Goal: Information Seeking & Learning: Learn about a topic

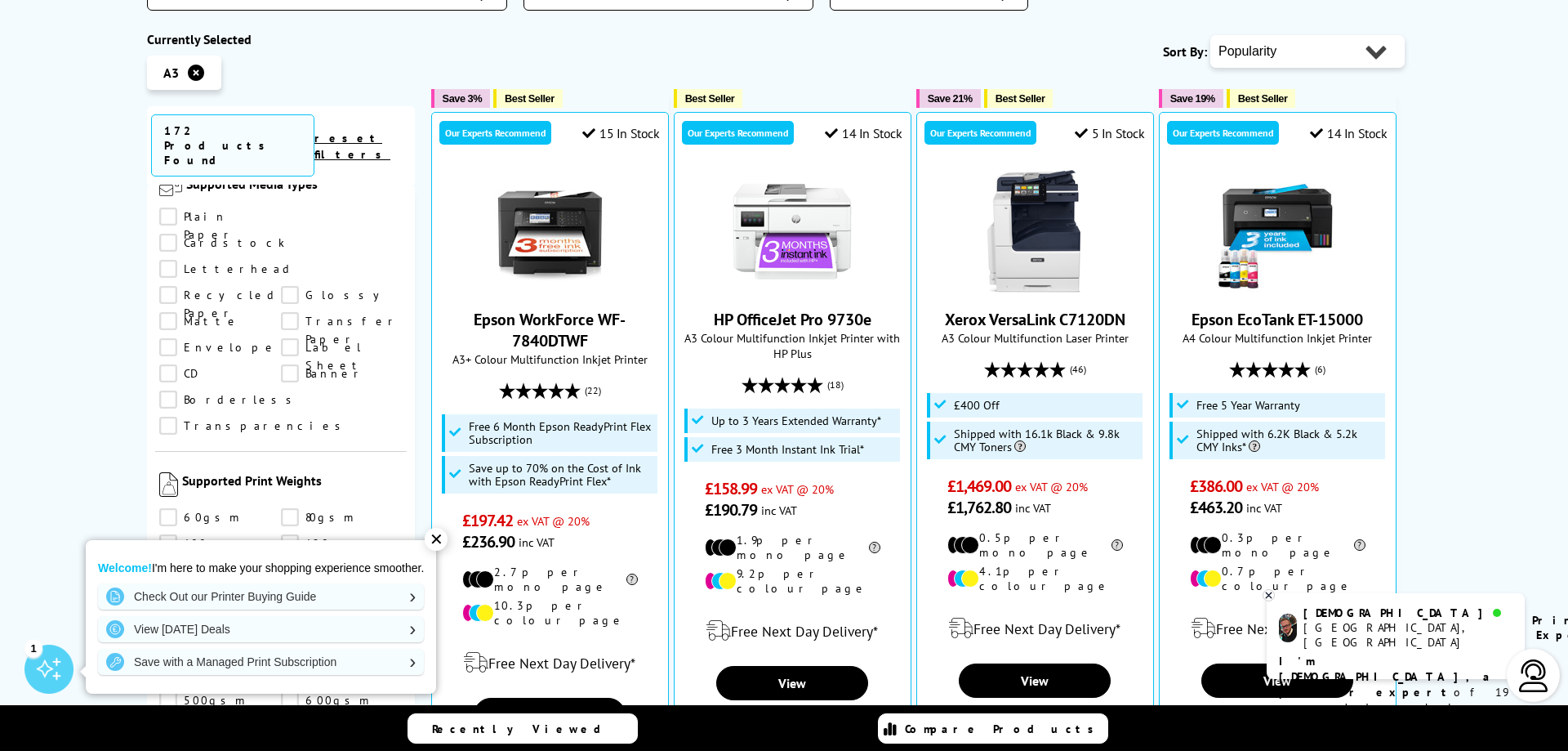
scroll to position [1961, 0]
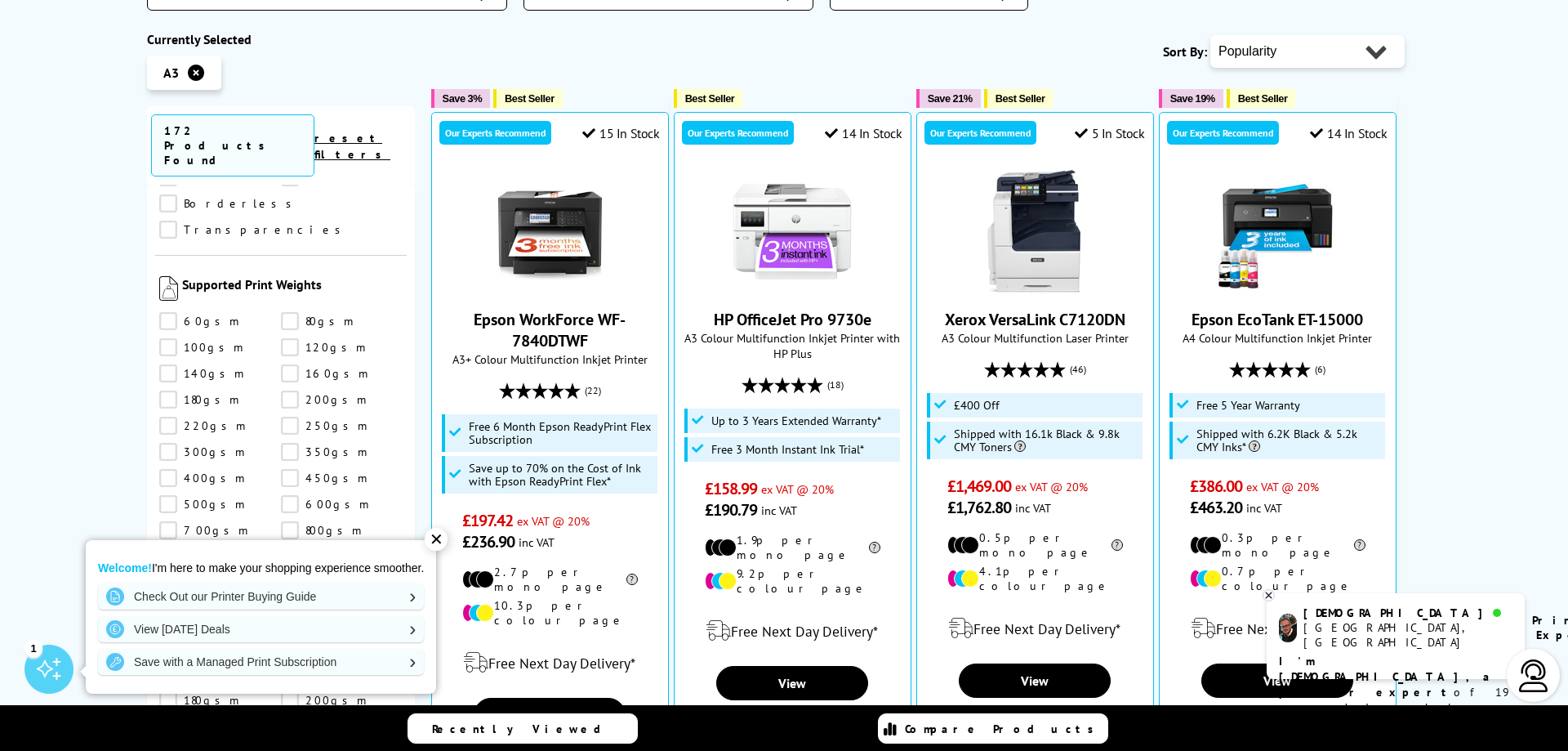
click at [290, 417] on link "250gsm" at bounding box center [342, 425] width 122 height 18
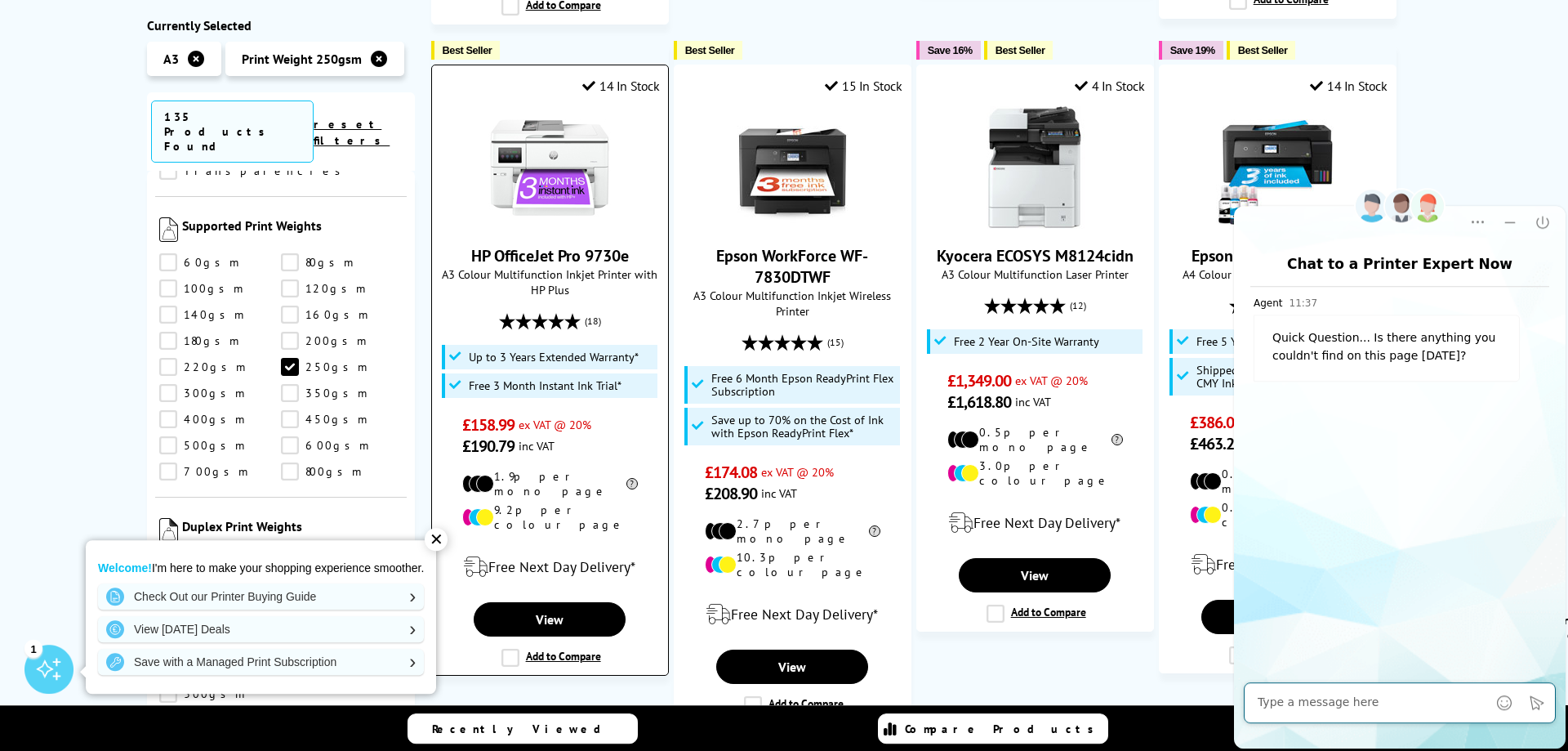
scroll to position [1000, 0]
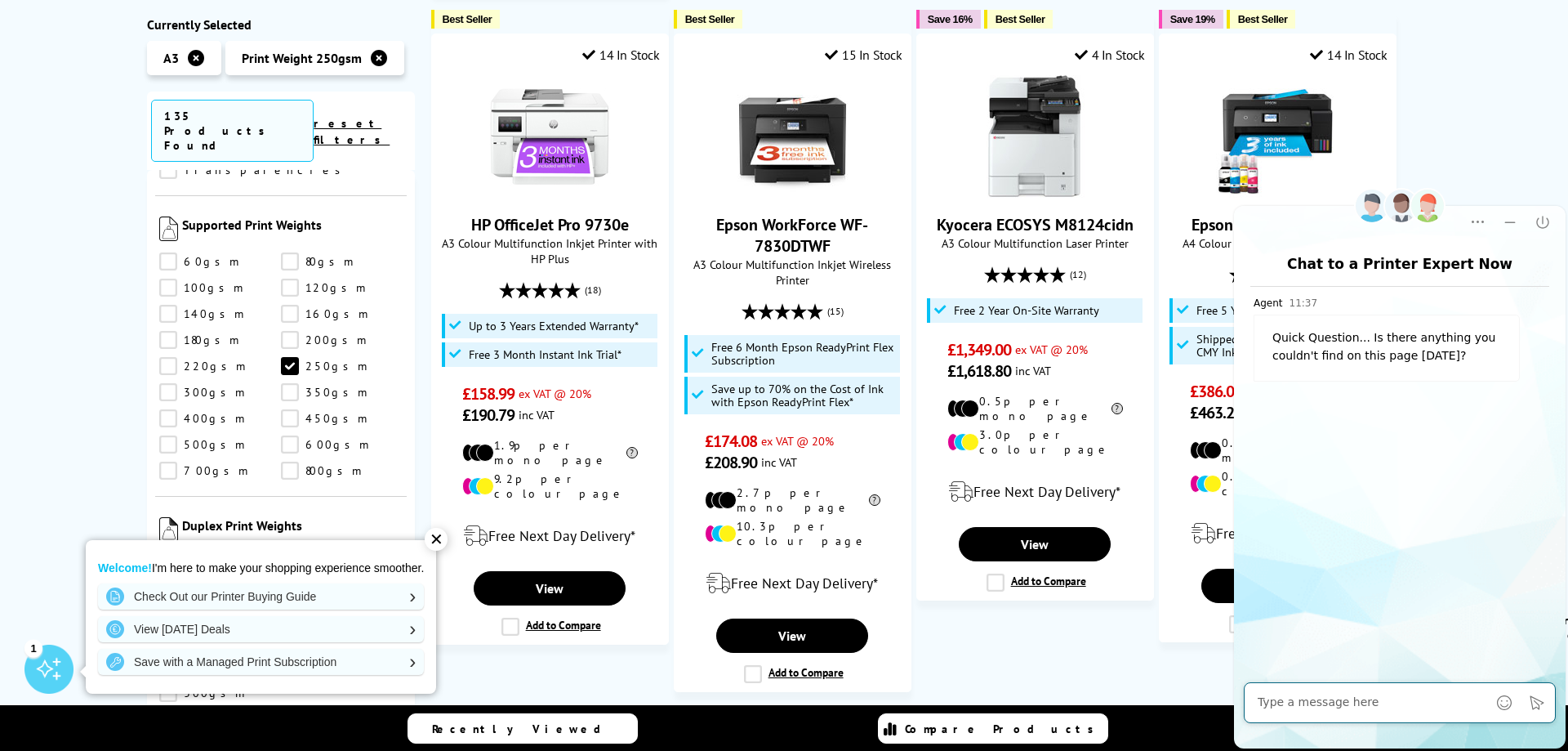
click at [1439, 107] on div "Print Weight 250gsm A3 Printers Currently Selected A3 Print Weight 250gsm 135 P…" at bounding box center [784, 343] width 1568 height 2239
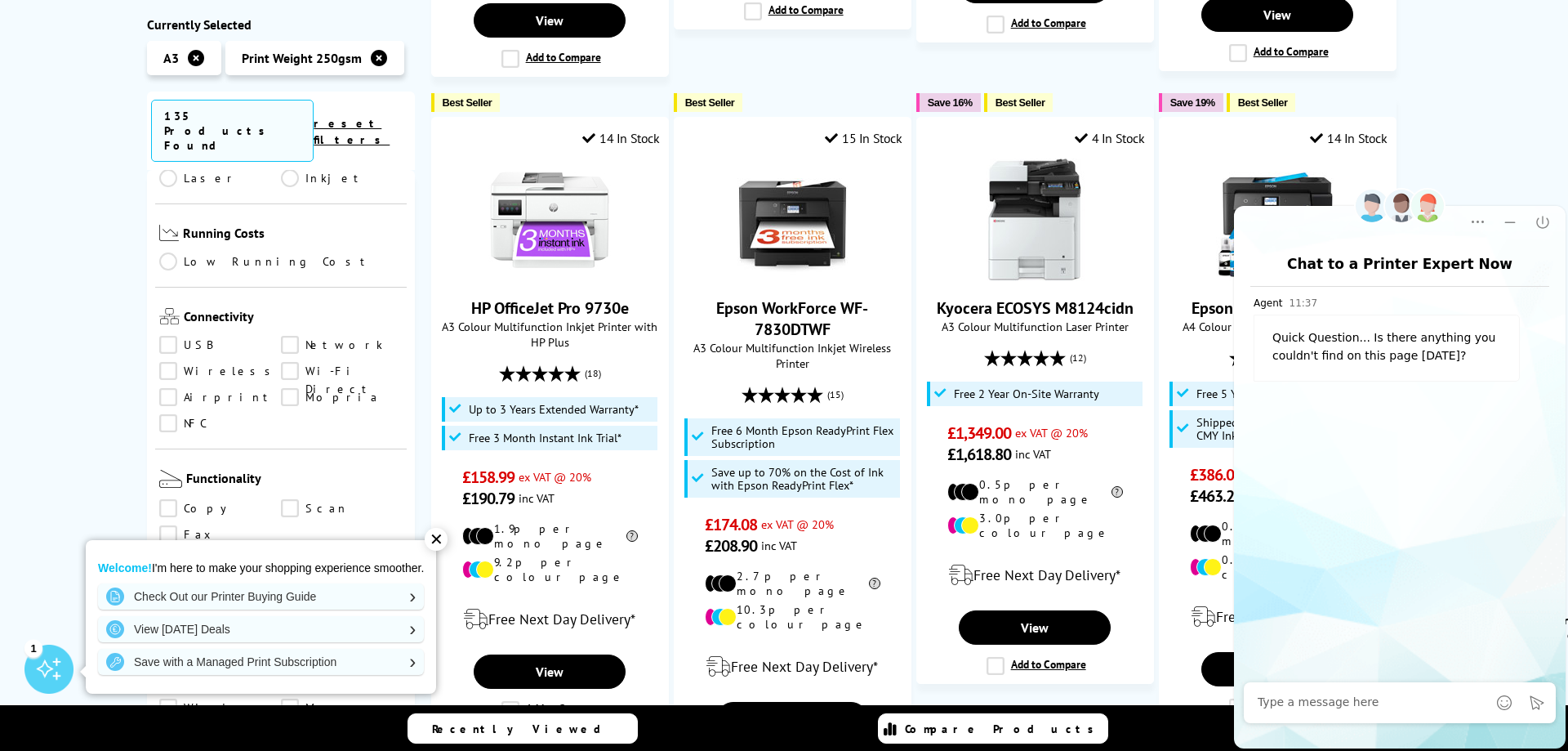
scroll to position [528, 0]
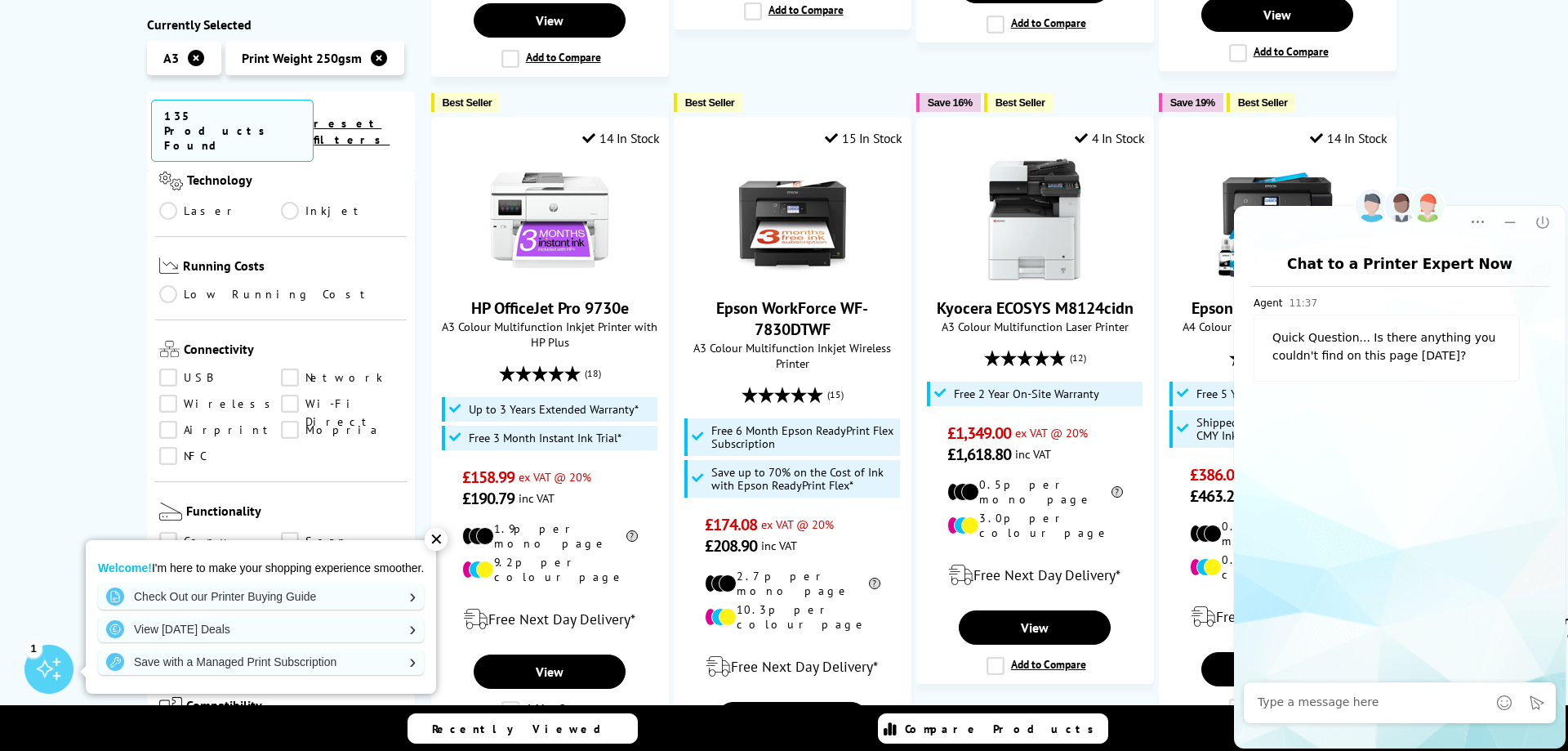
click at [292, 369] on link "Network" at bounding box center [342, 378] width 122 height 18
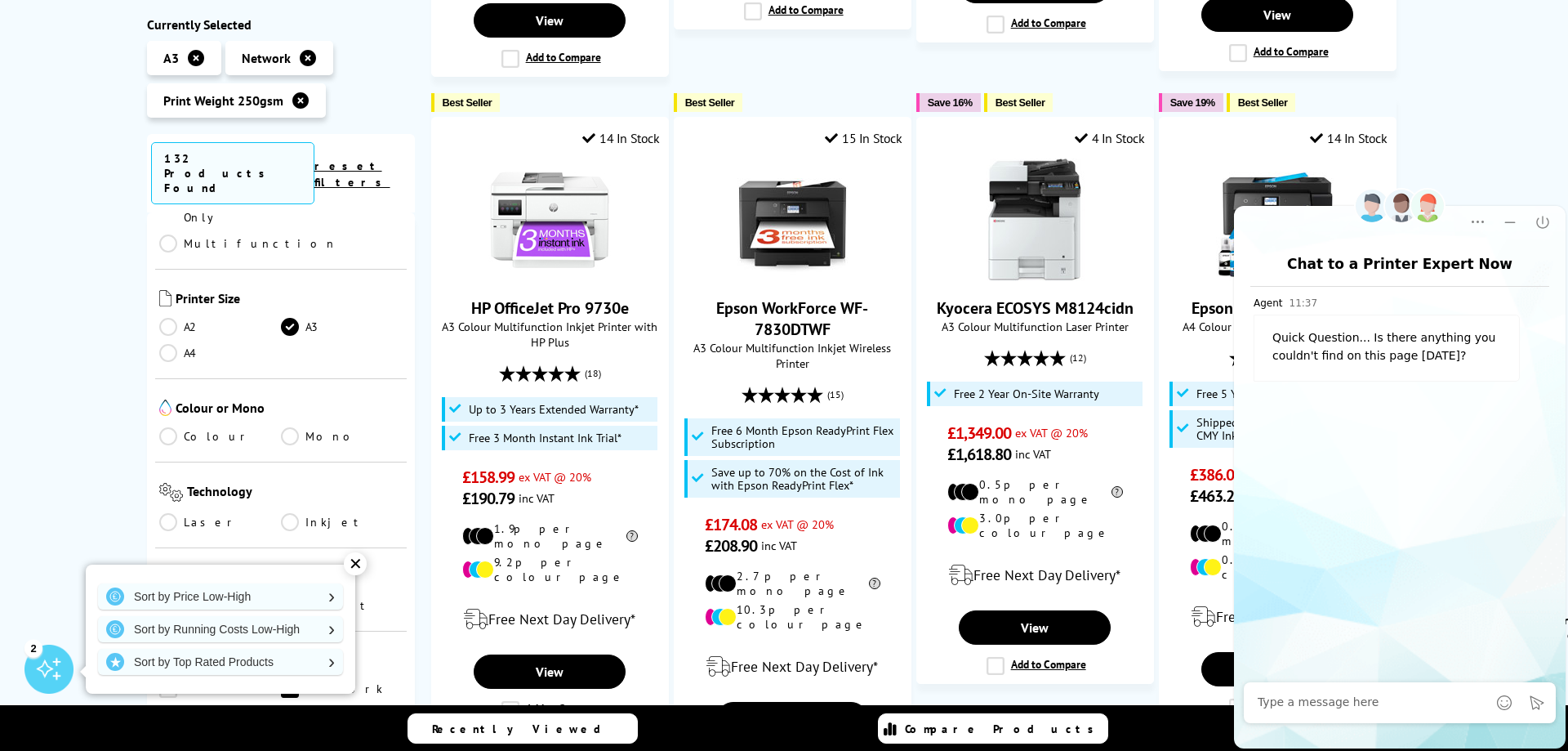
scroll to position [235, 0]
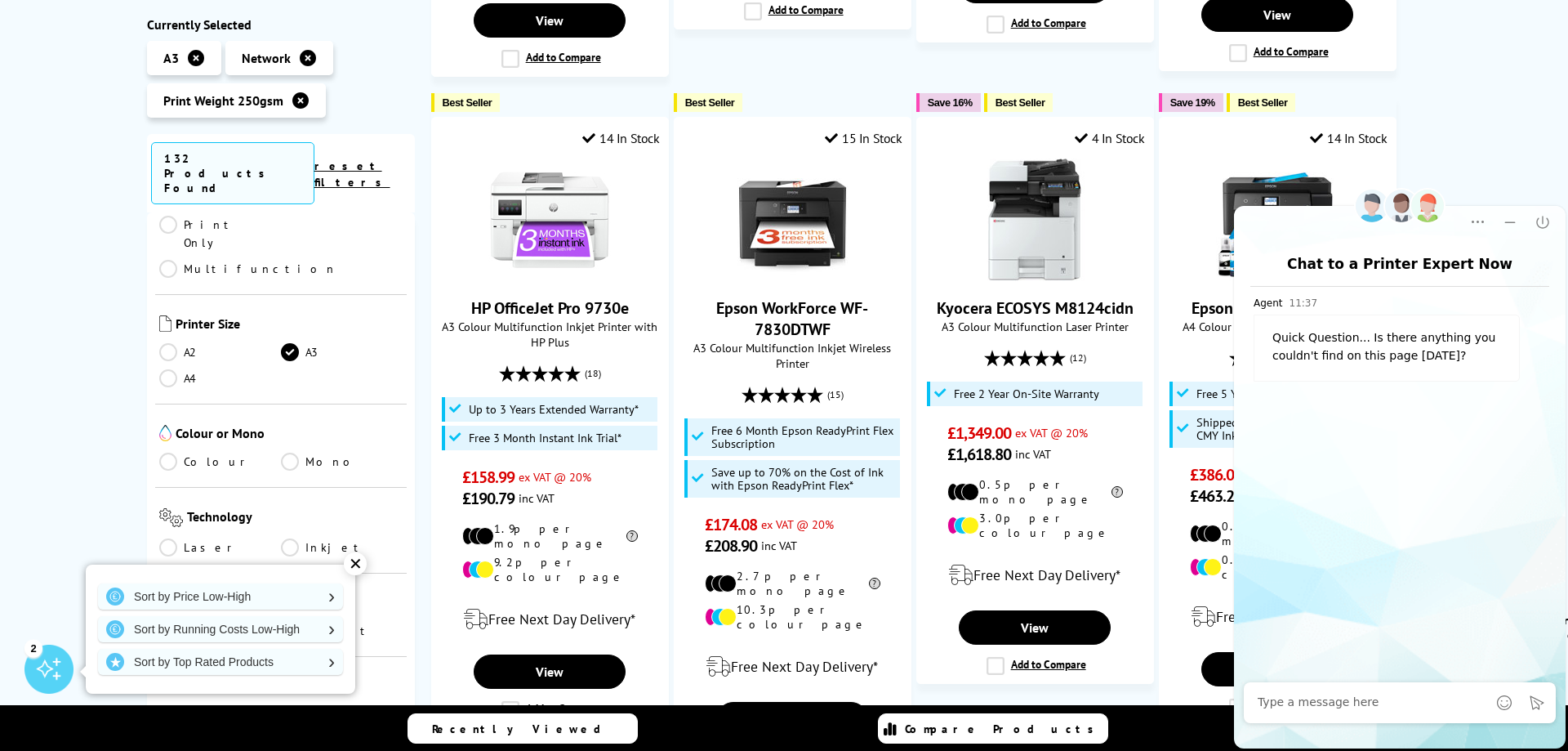
click at [168, 453] on link "Colour" at bounding box center [220, 461] width 122 height 18
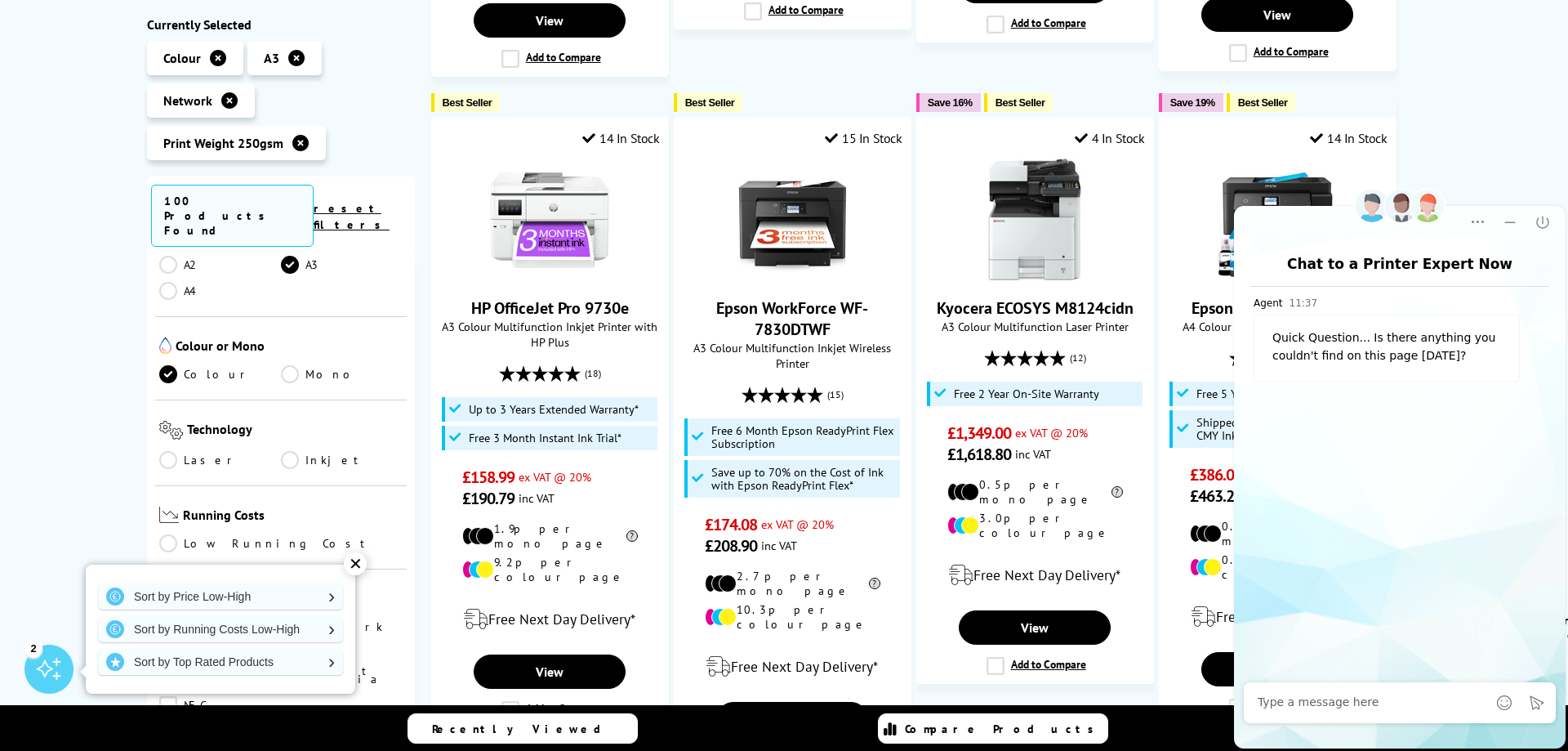
scroll to position [430, 0]
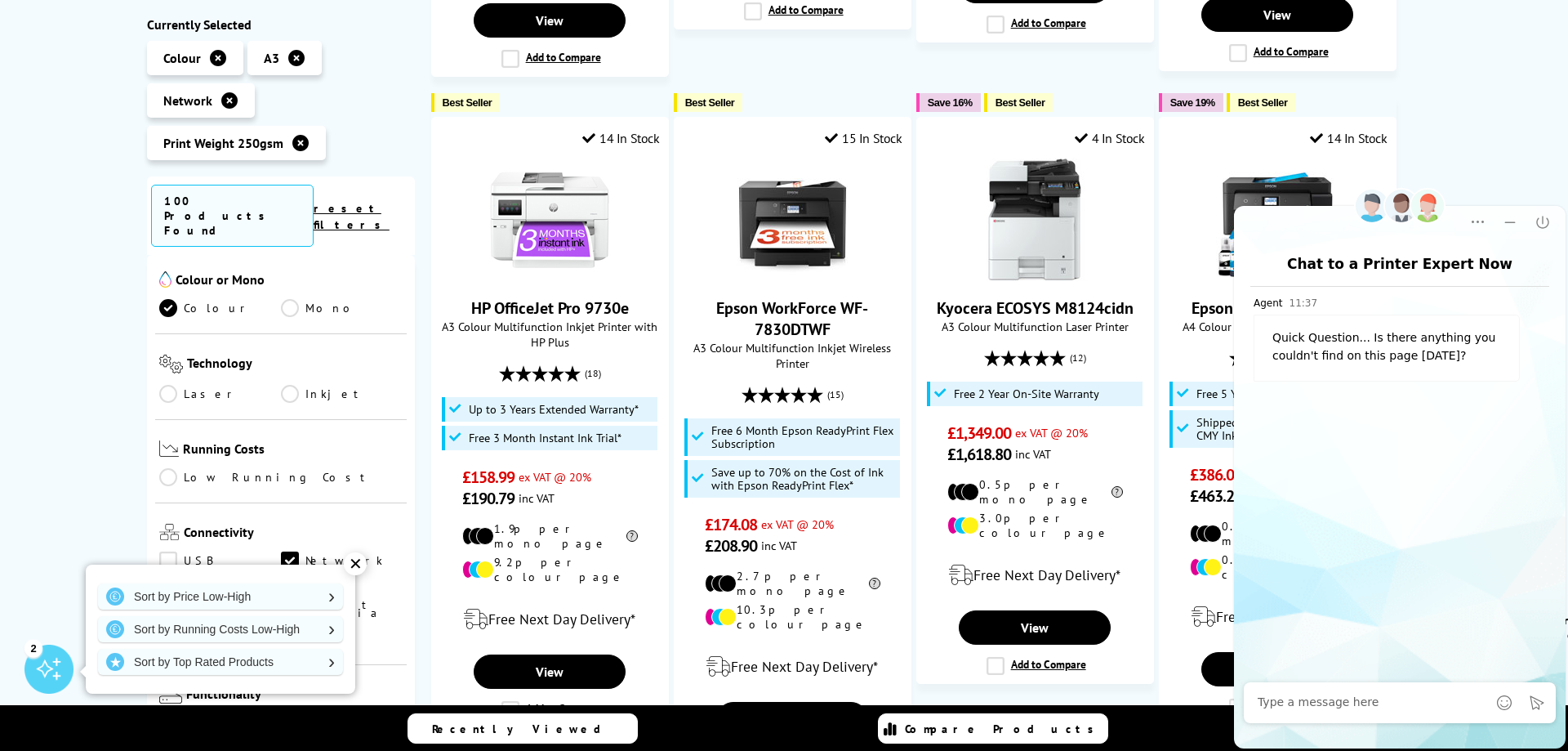
click at [171, 385] on link "Laser" at bounding box center [220, 394] width 122 height 18
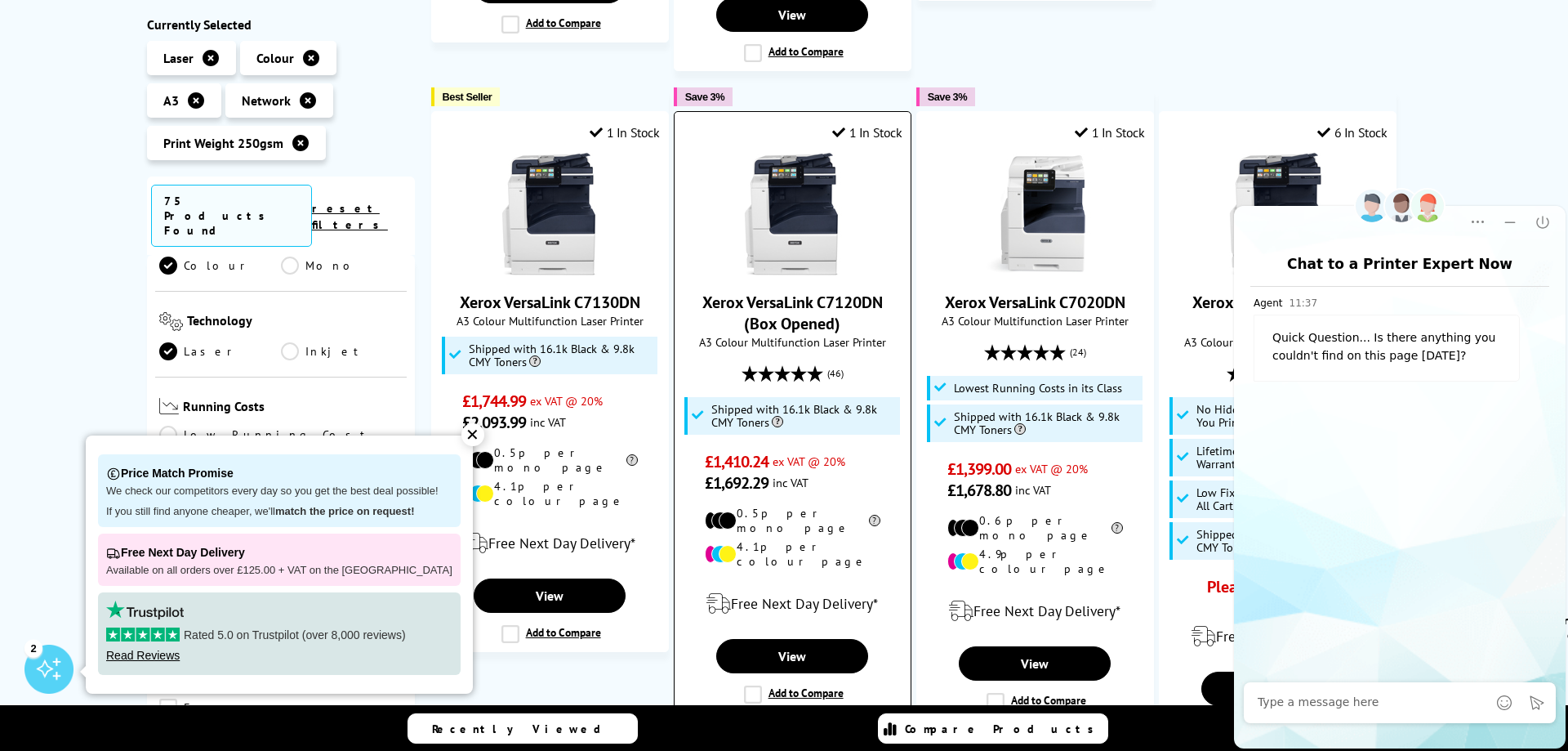
scroll to position [1167, 0]
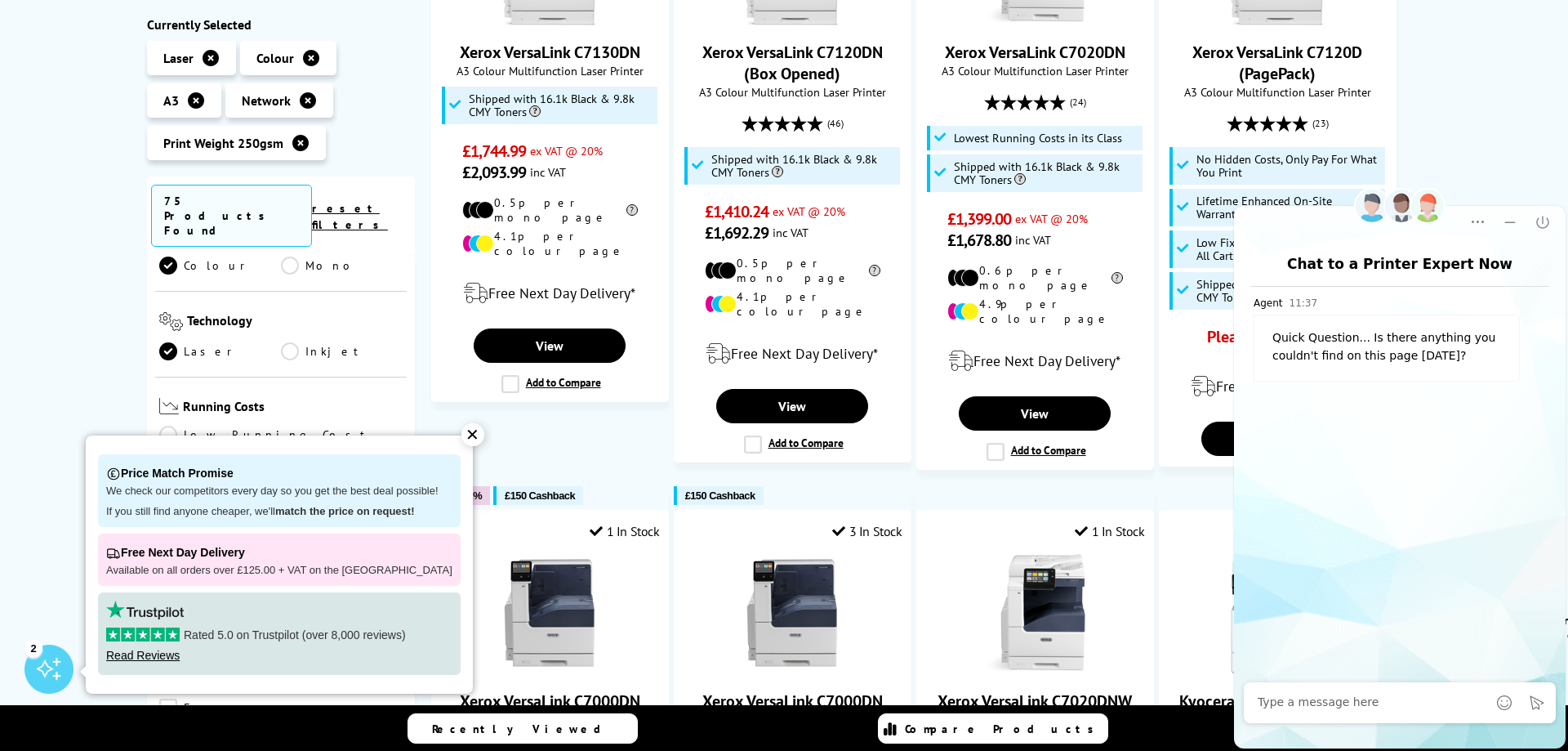
click at [284, 342] on link "Inkjet" at bounding box center [342, 351] width 122 height 18
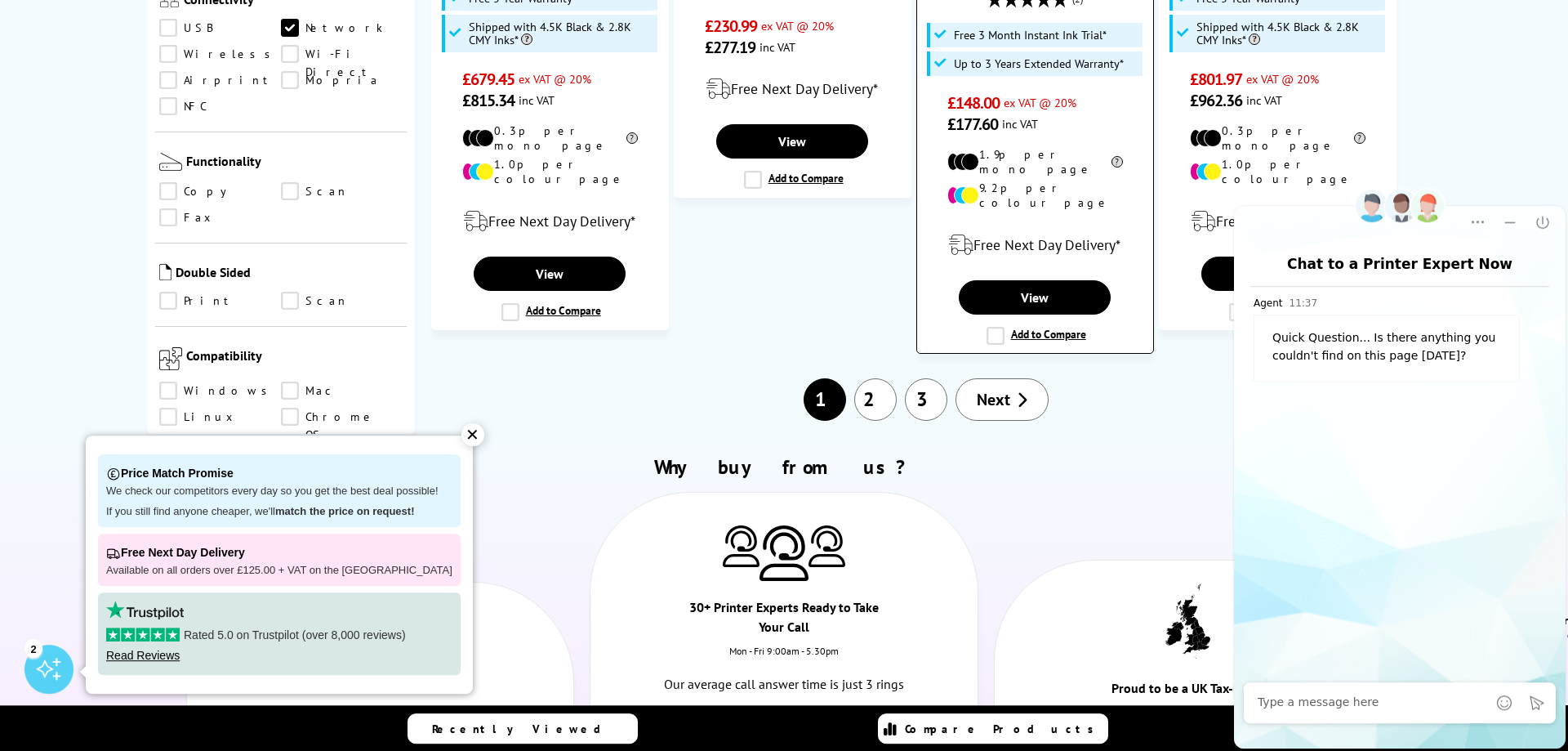
scroll to position [2083, 0]
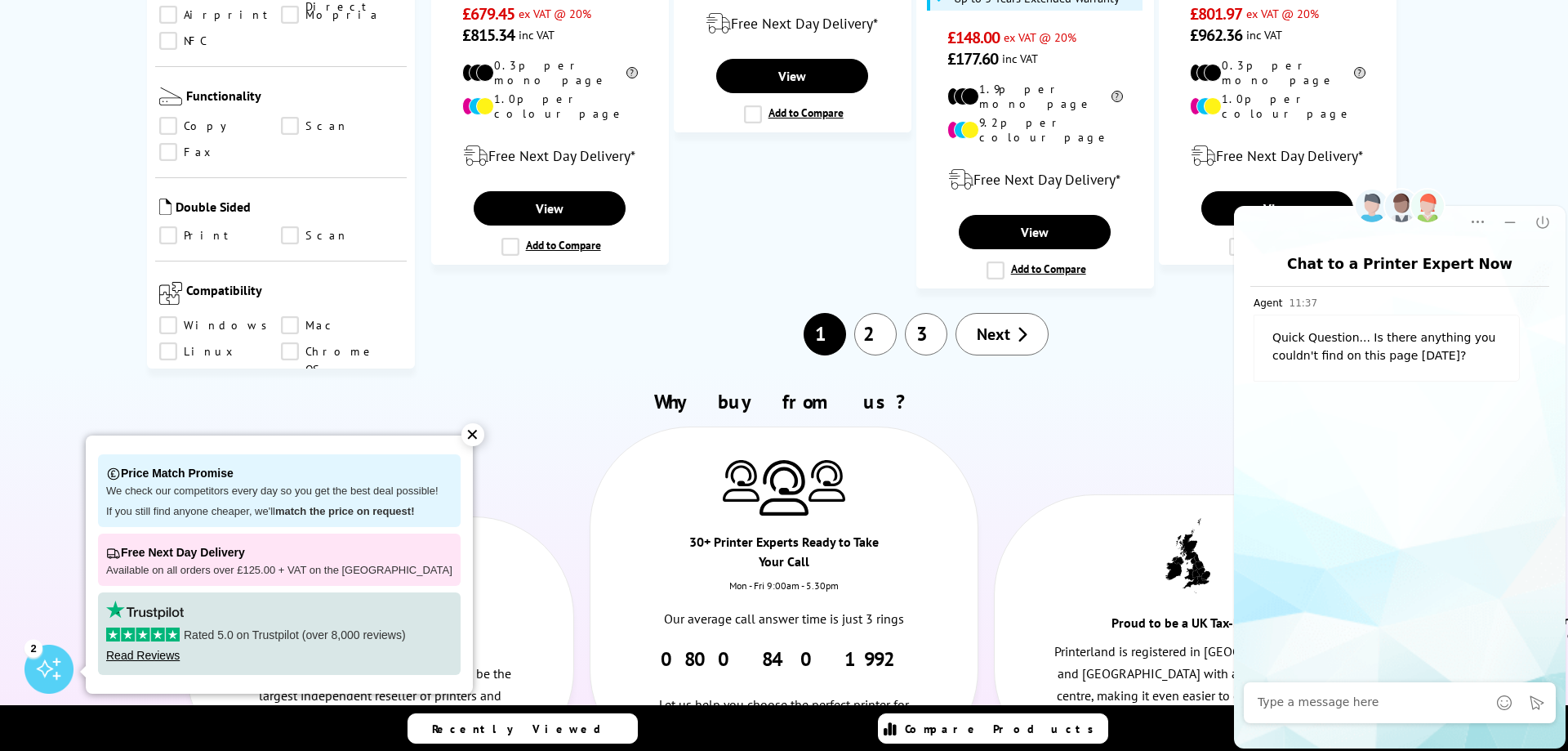
click at [989, 323] on span "Next" at bounding box center [993, 333] width 34 height 21
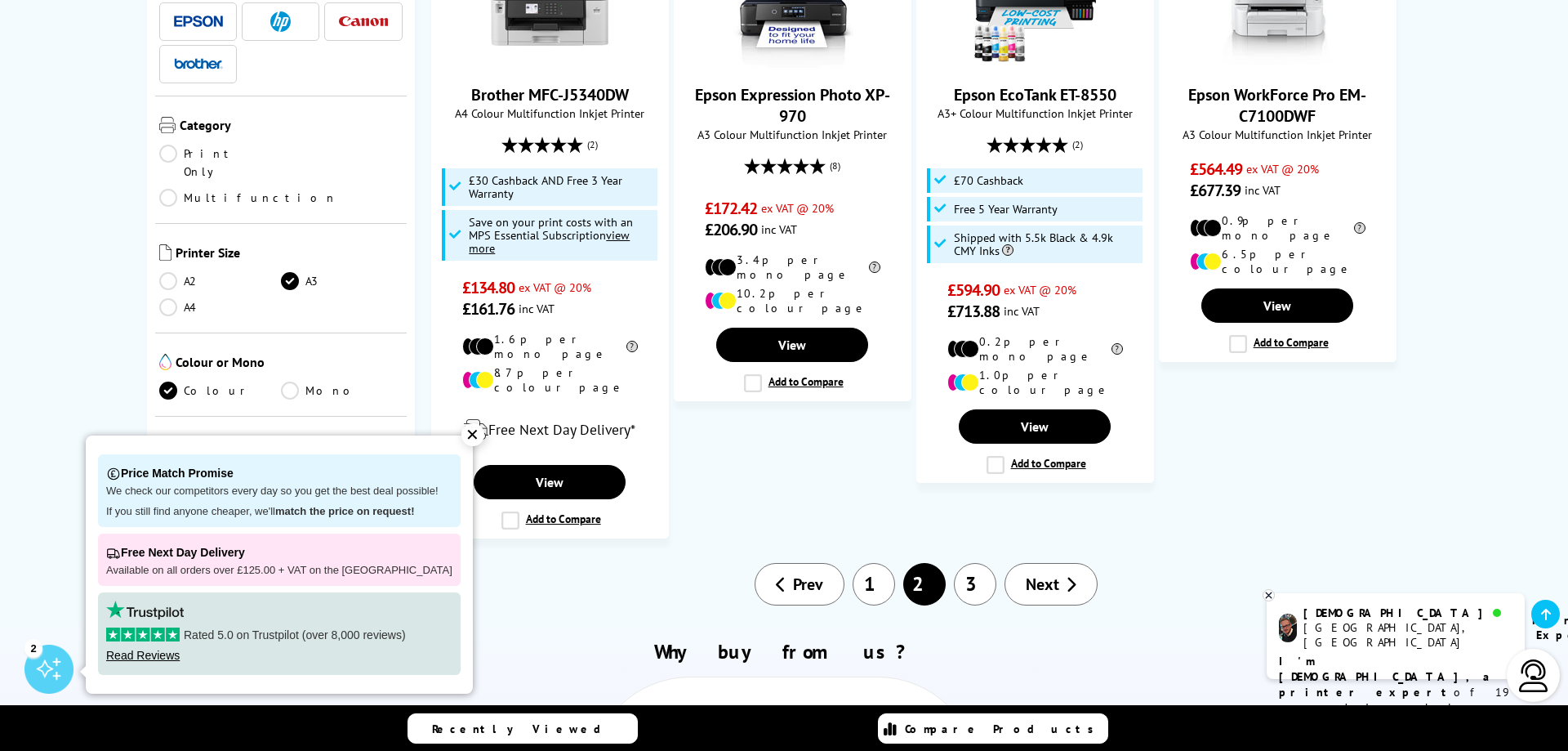
scroll to position [1833, 0]
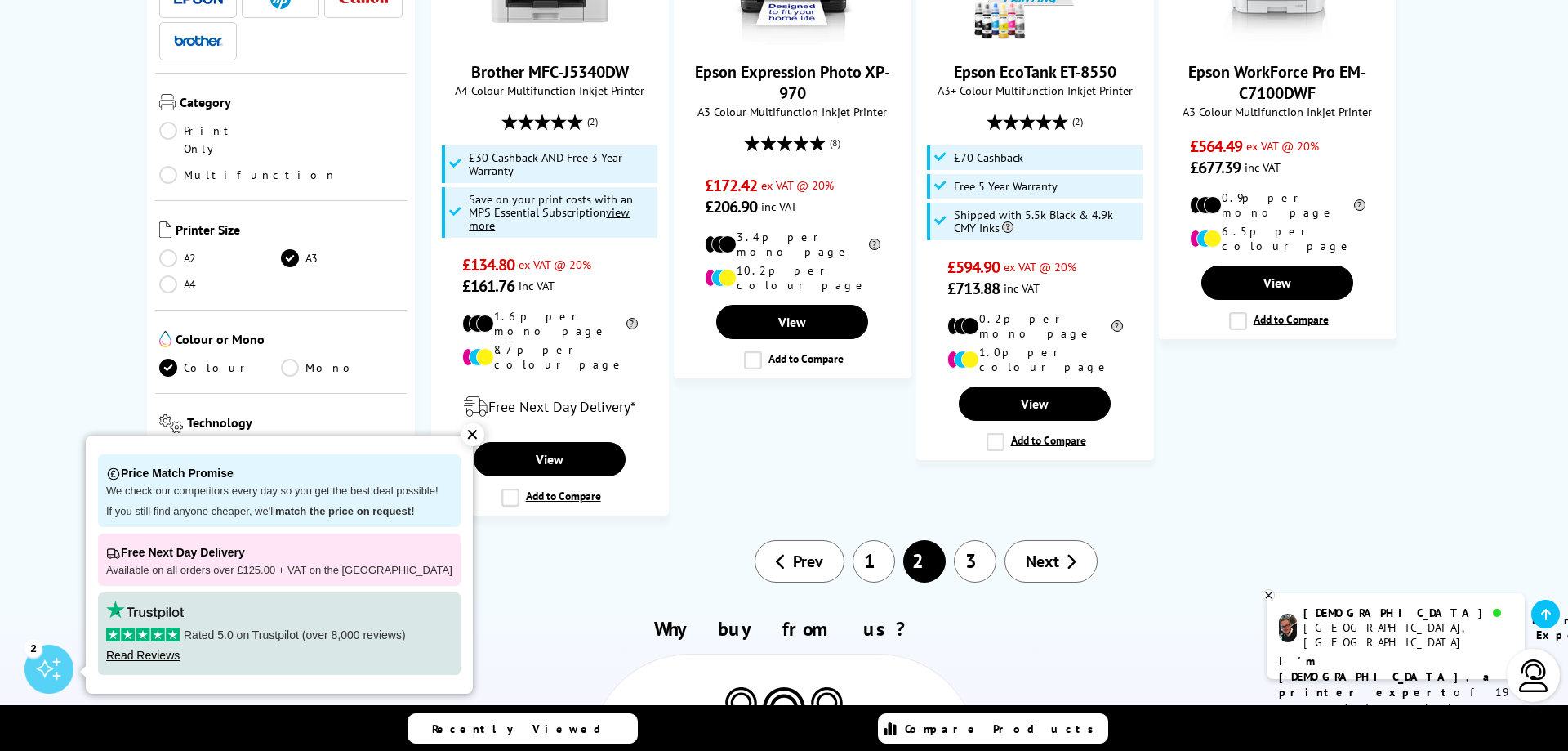
click at [974, 540] on link "3" at bounding box center [974, 560] width 42 height 42
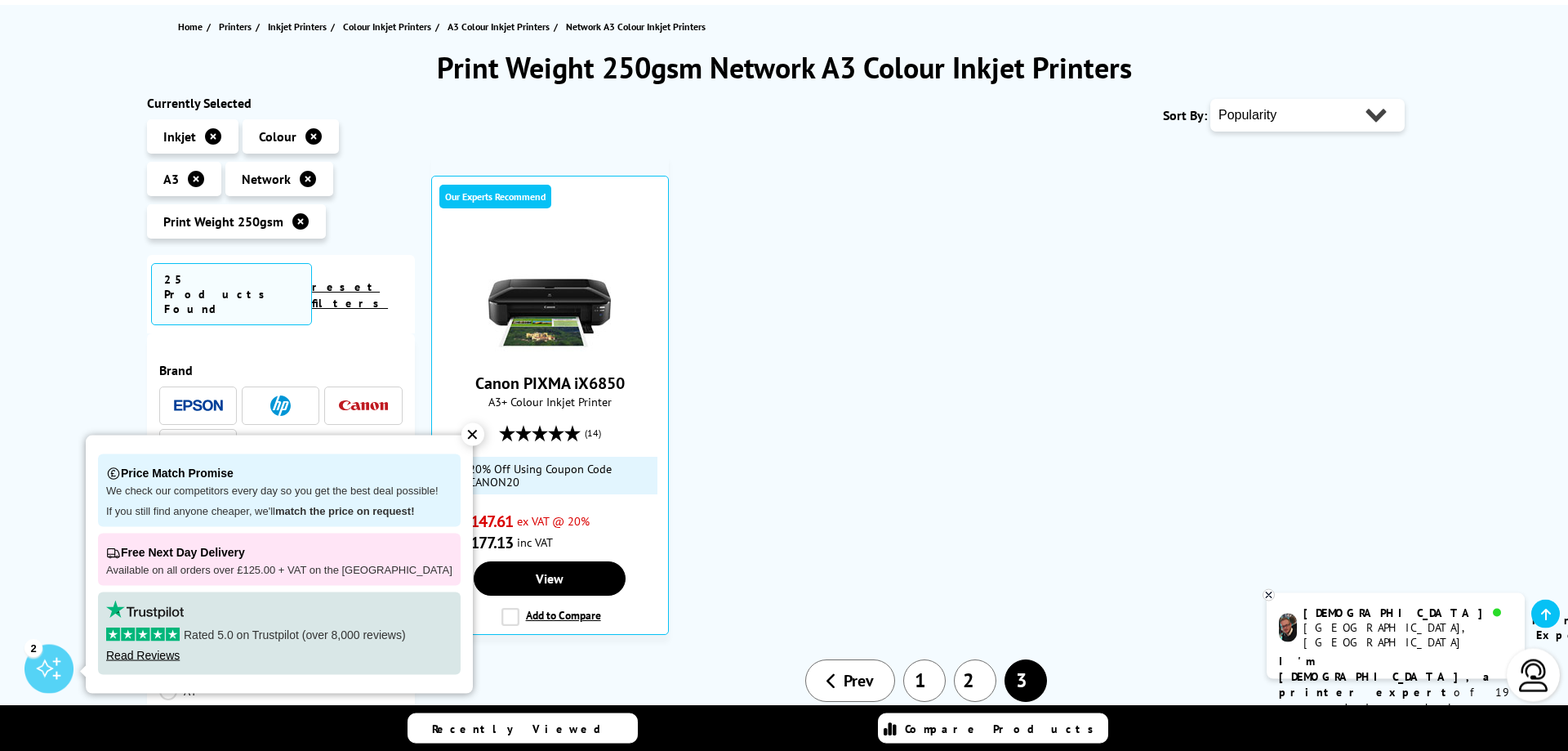
scroll to position [417, 0]
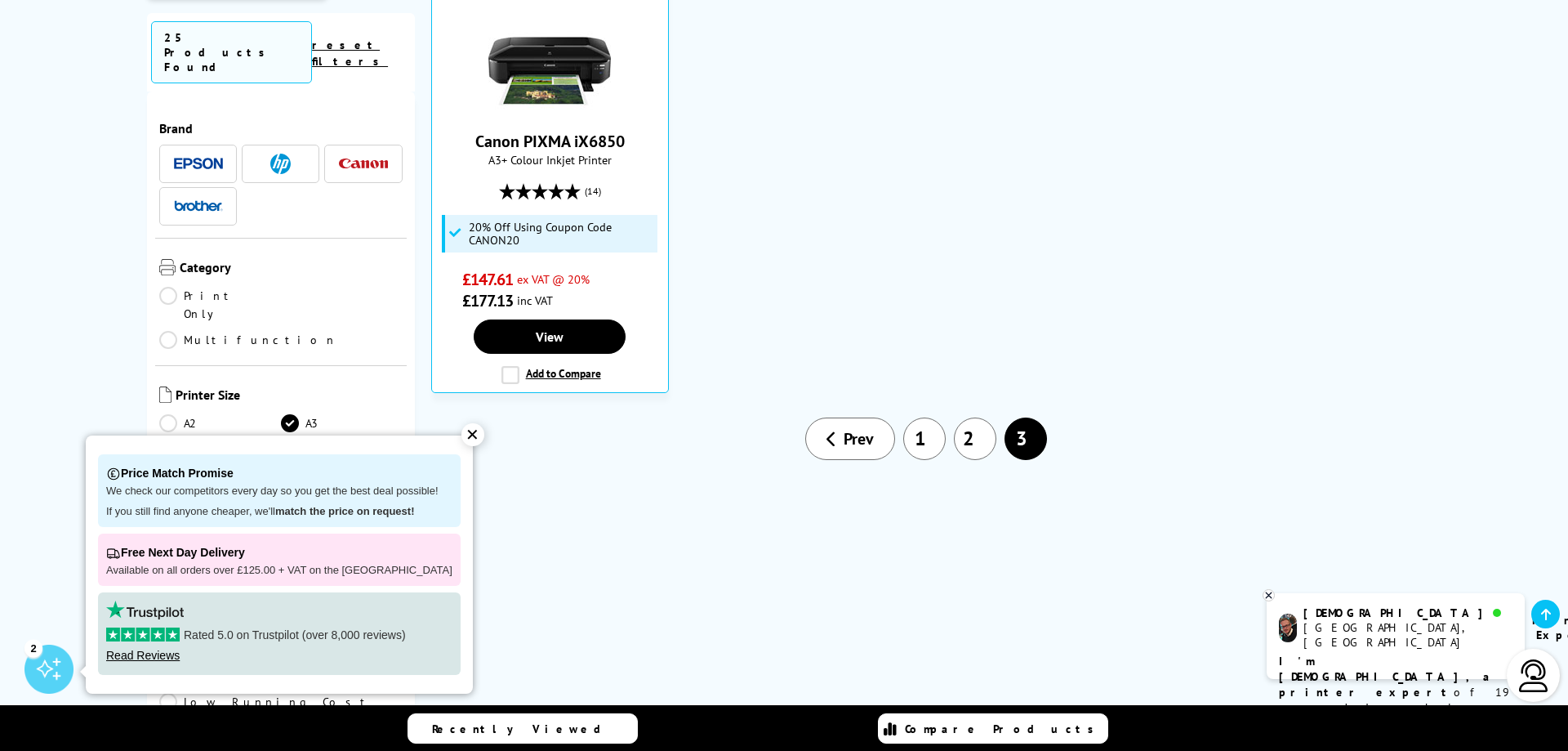
click at [292, 154] on span at bounding box center [281, 164] width 49 height 21
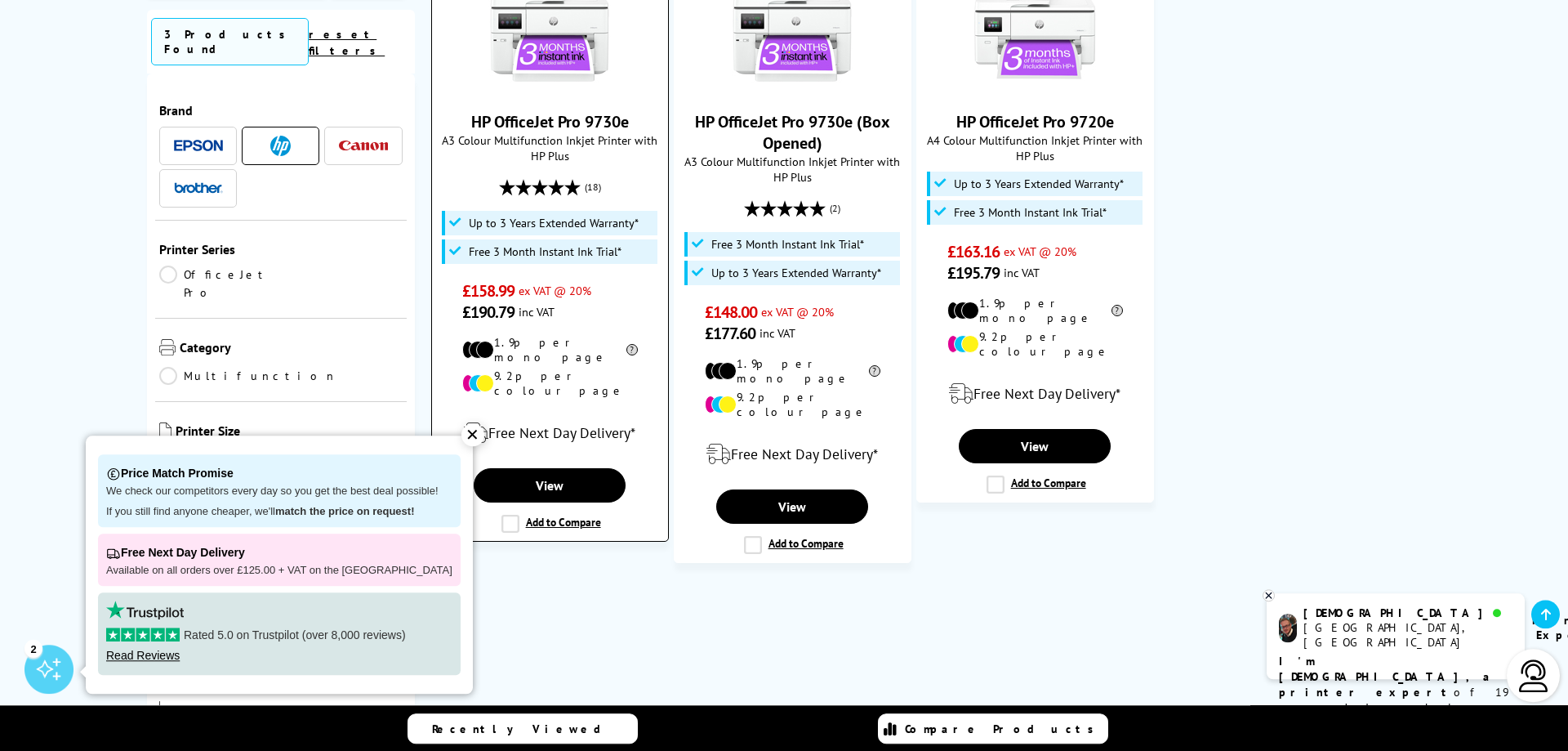
scroll to position [417, 0]
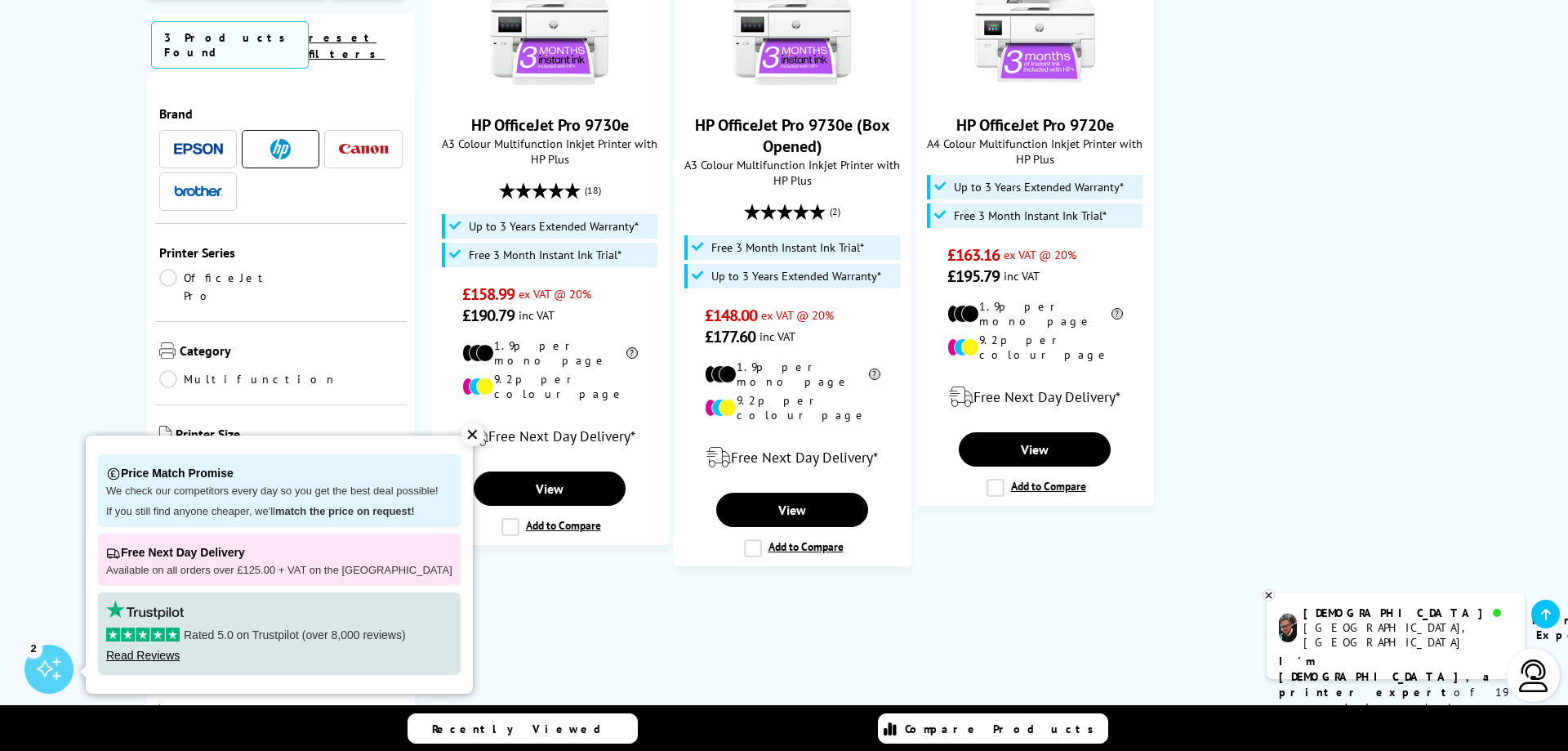
click at [465, 434] on div "✕" at bounding box center [473, 434] width 23 height 23
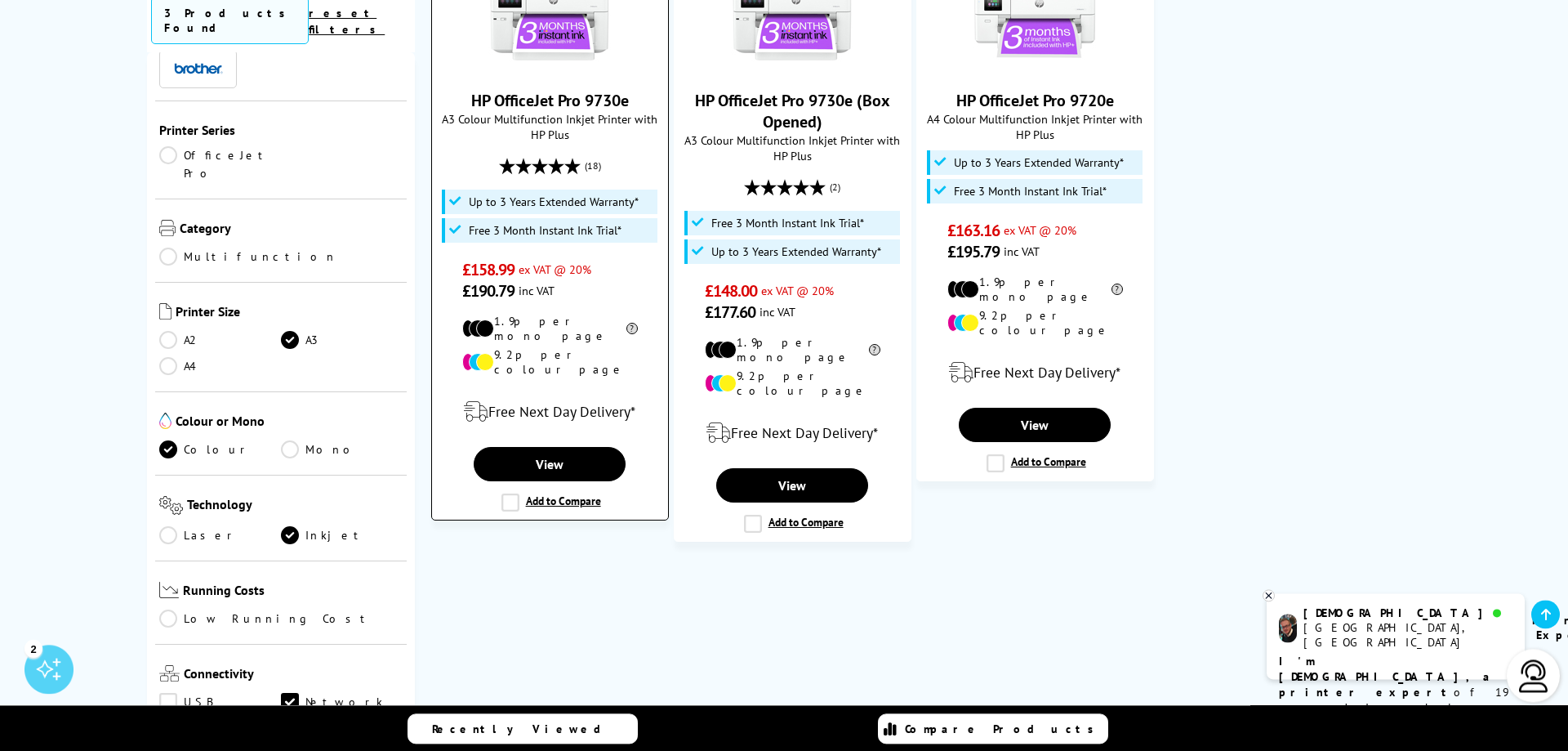
scroll to position [500, 0]
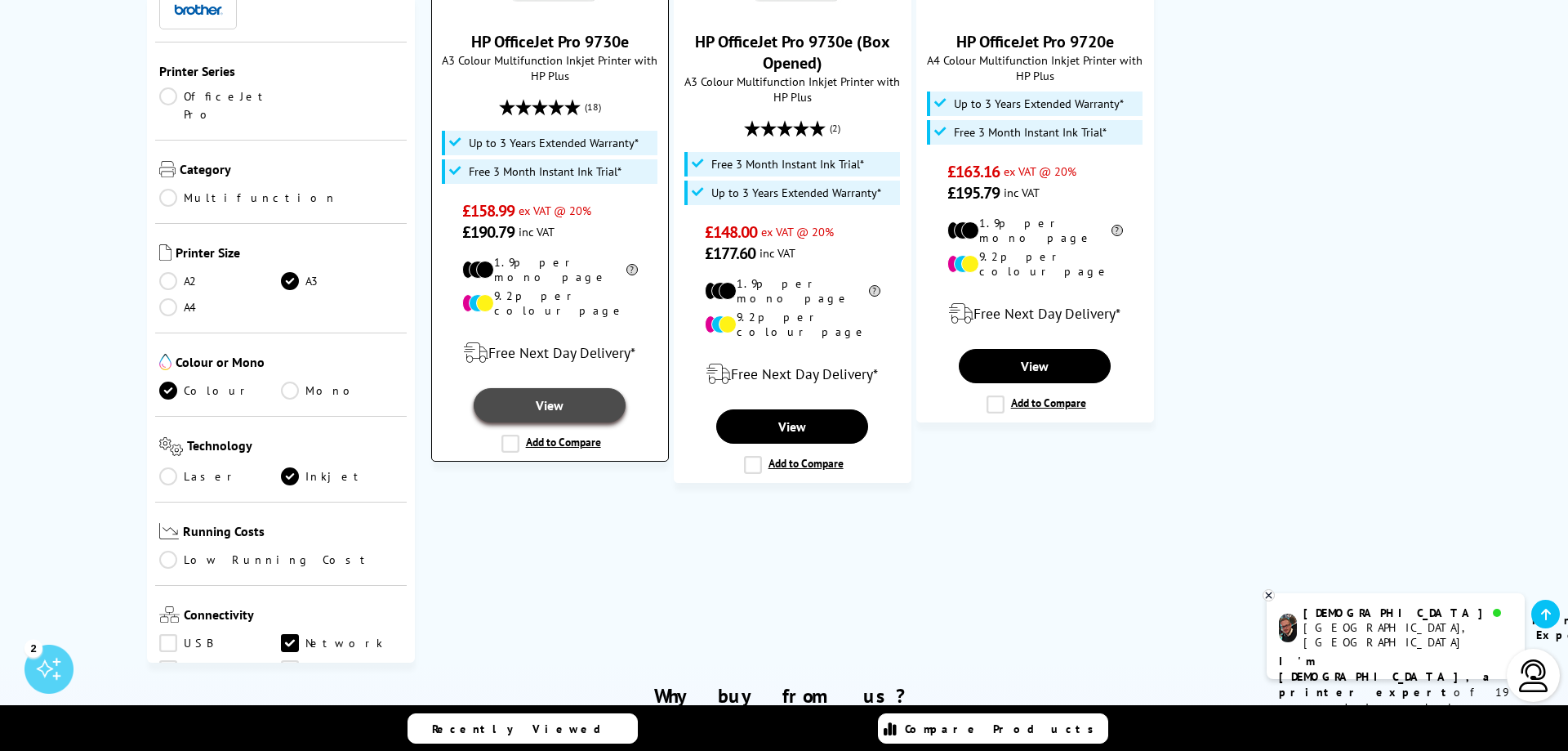
click at [555, 388] on link "View" at bounding box center [549, 406] width 152 height 34
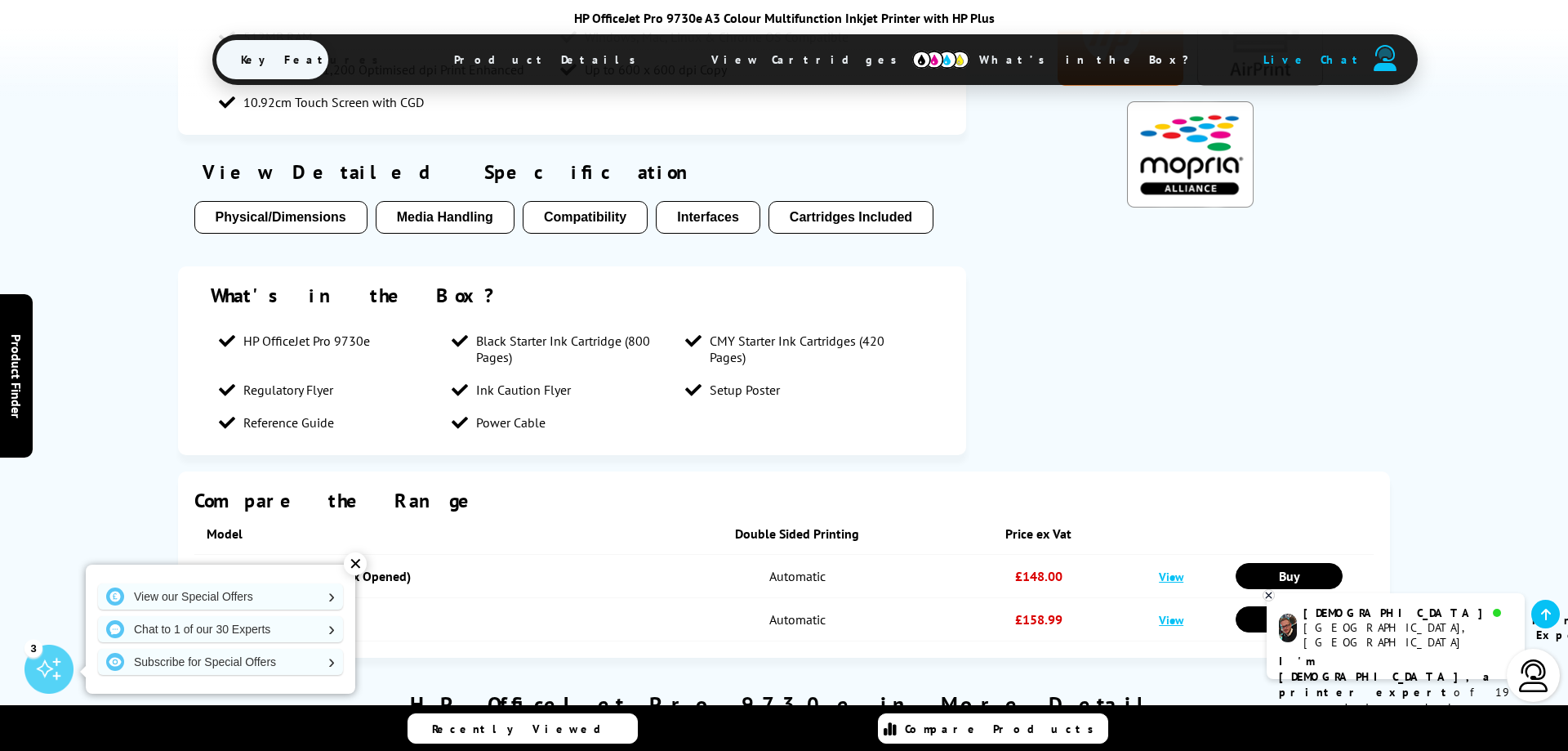
scroll to position [1750, 0]
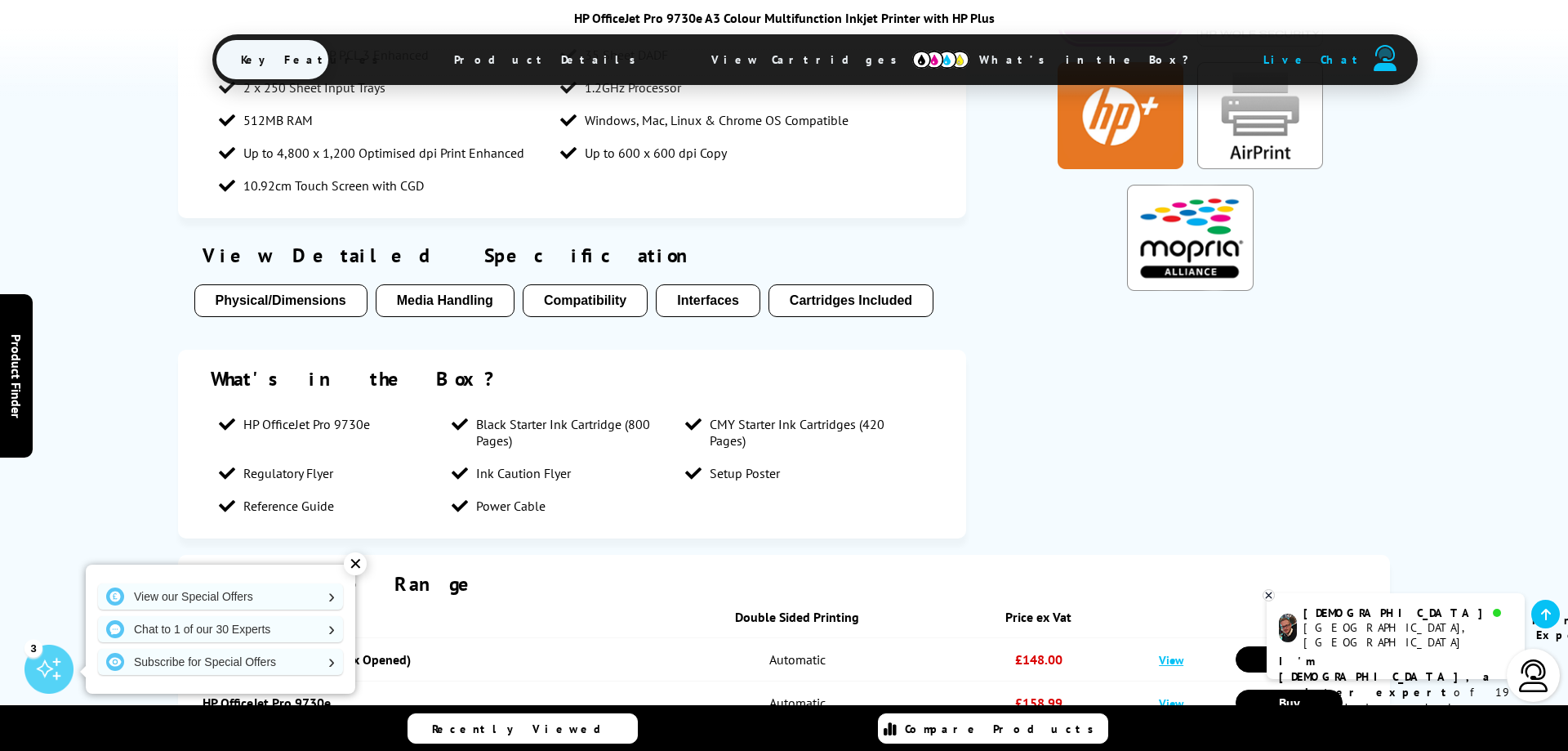
click at [445, 284] on button "Media Handling" at bounding box center [445, 301] width 139 height 33
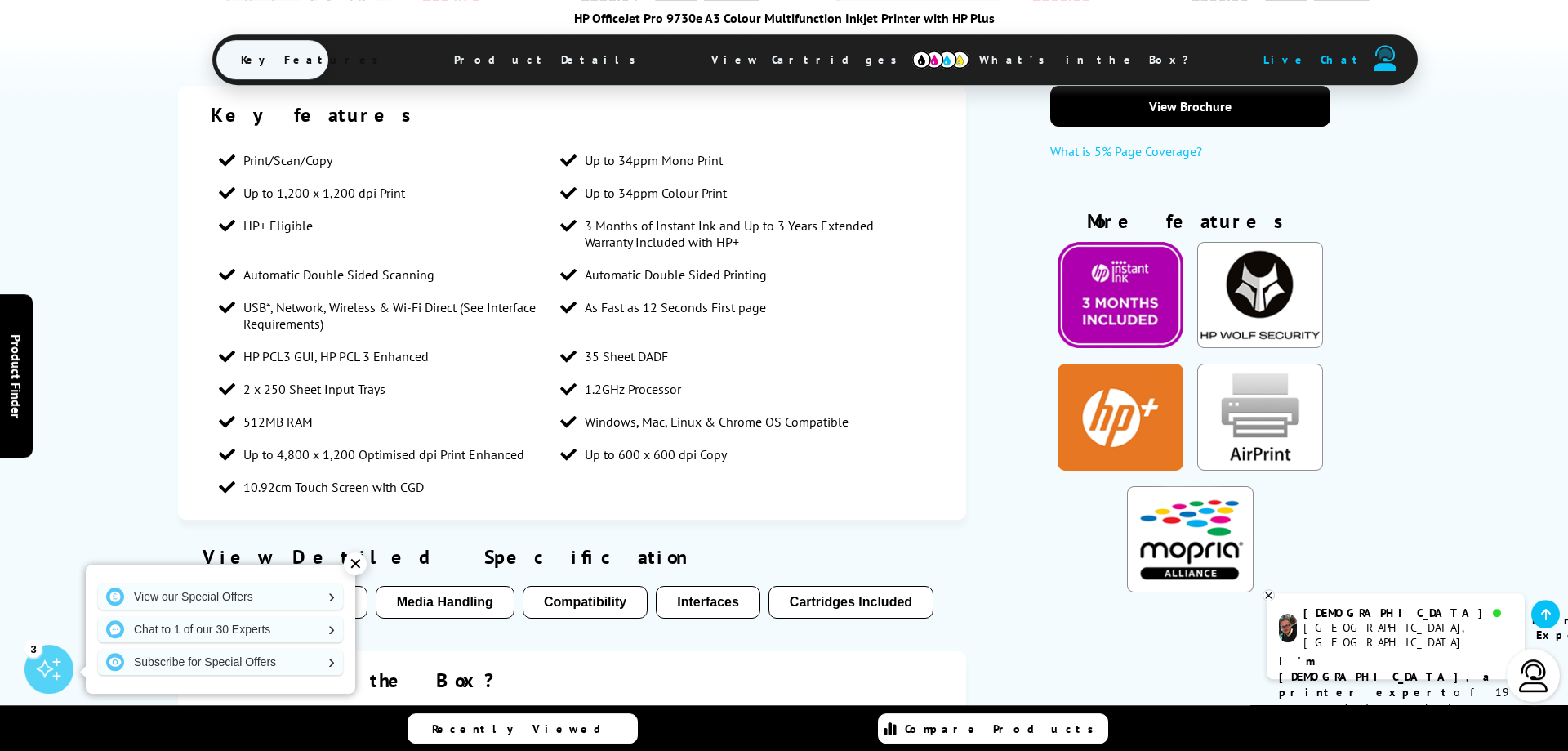
scroll to position [1255, 0]
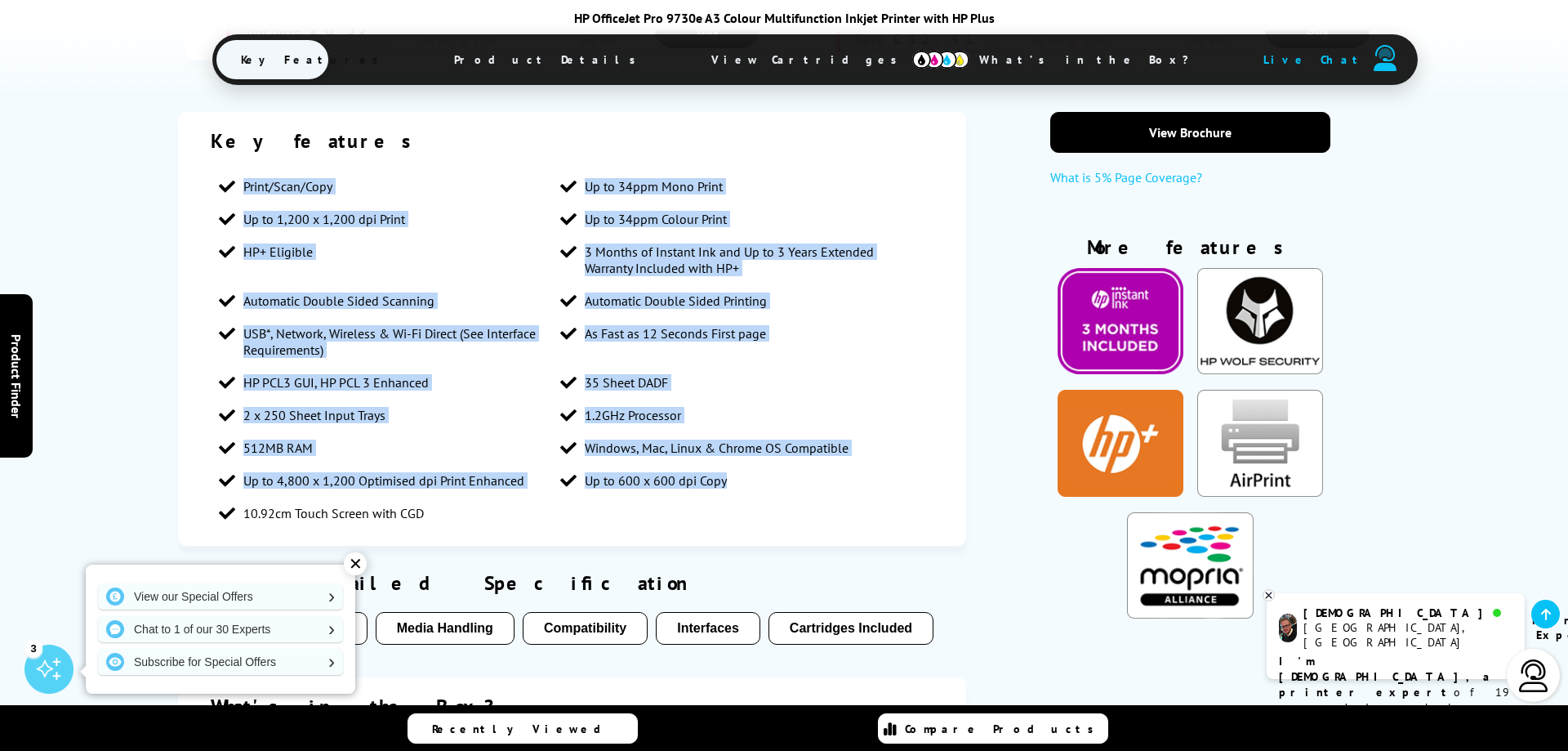
drag, startPoint x: 244, startPoint y: 157, endPoint x: 784, endPoint y: 469, distance: 623.7
click at [784, 469] on ul "Print/Scan/Copy Up to 34ppm Mono Print Up to 1,200 x 1,200 dpi Print Up to 34pp…" at bounding box center [571, 350] width 723 height 359
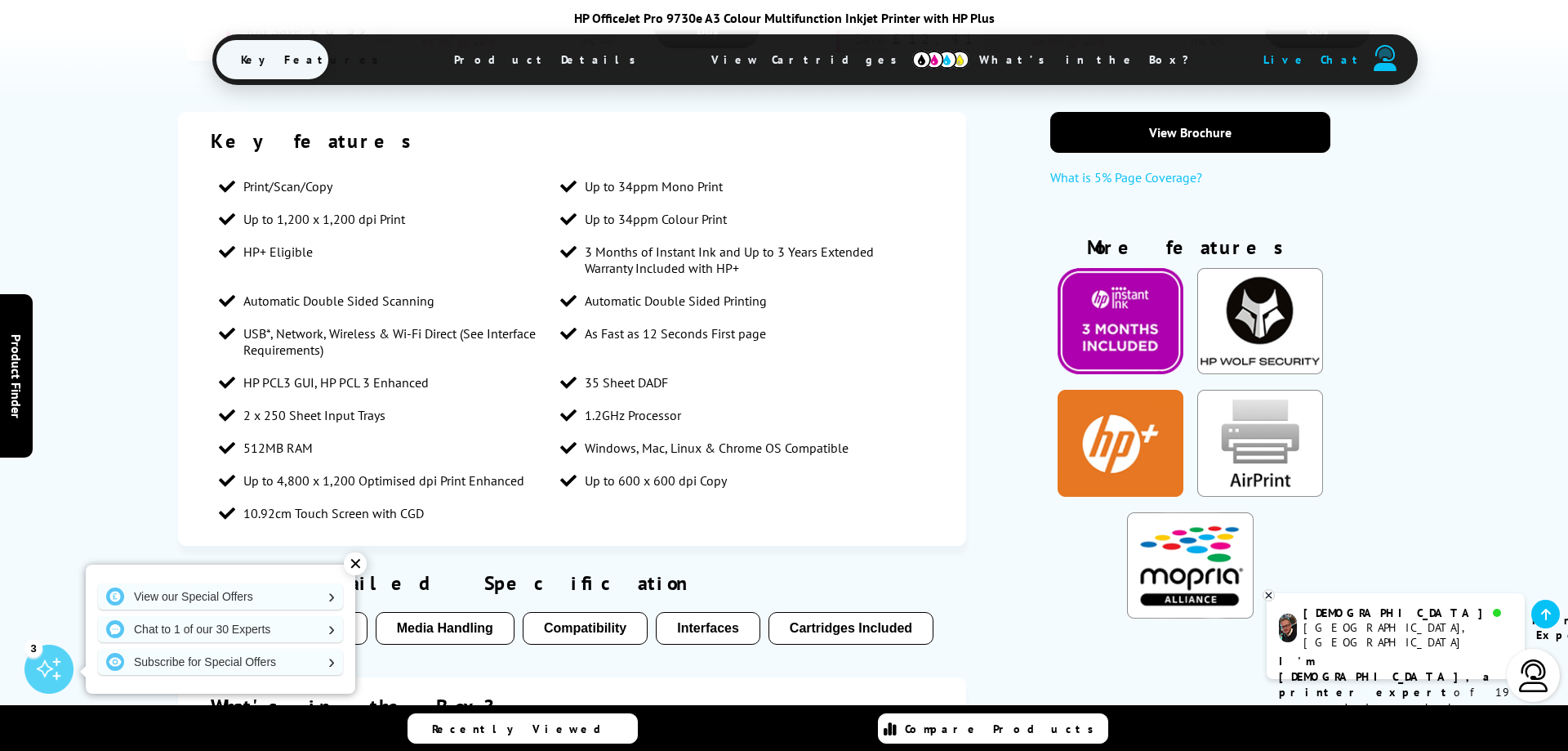
click at [814, 562] on div "View Detailed Specification Physical/Dimensions Media Handling Compatibility In…" at bounding box center [571, 611] width 788 height 99
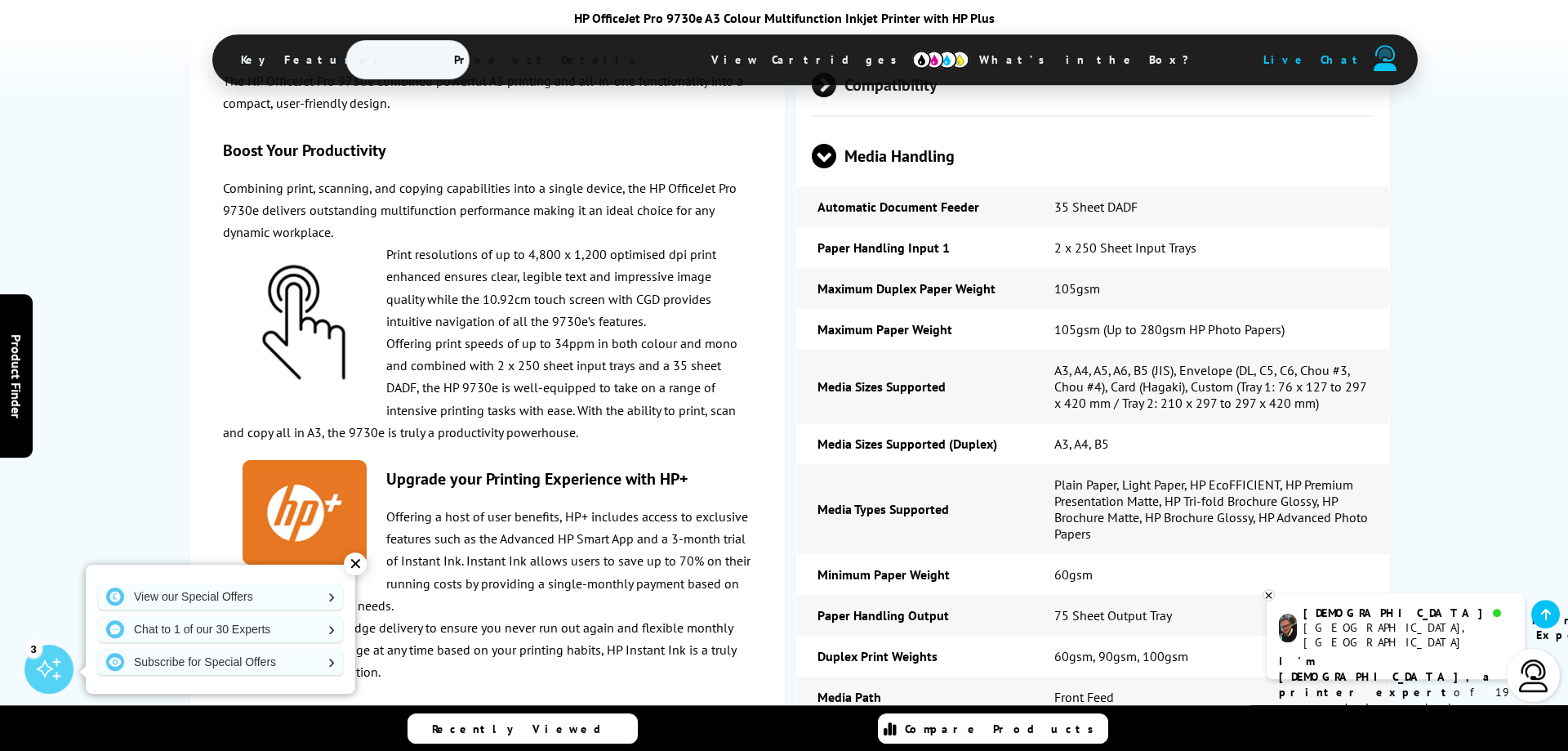
scroll to position [3256, 0]
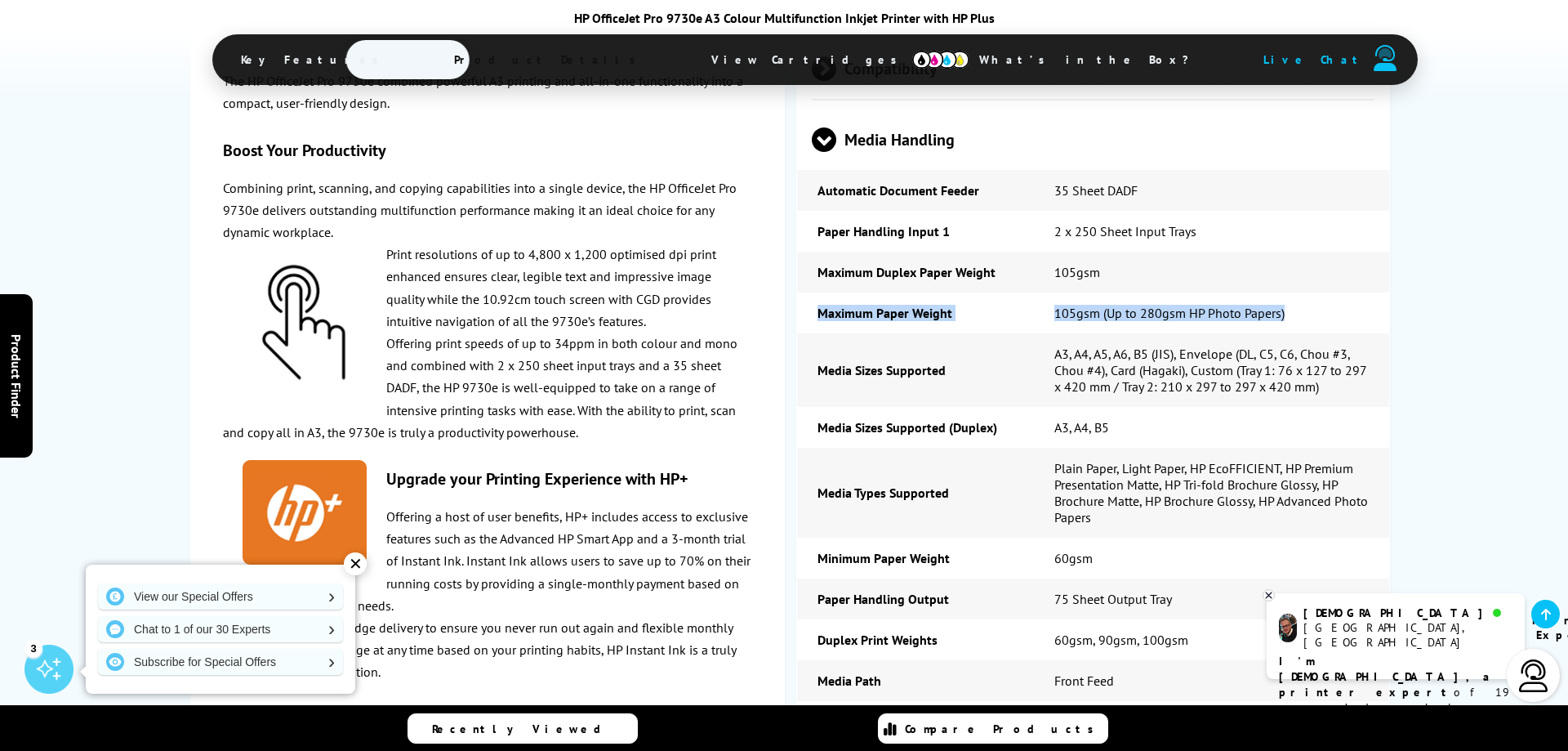
drag, startPoint x: 1290, startPoint y: 327, endPoint x: 805, endPoint y: 327, distance: 485.0
click at [805, 327] on tr "Maximum Paper Weight 105gsm (Up to 280gsm HP Photo Papers)" at bounding box center [1094, 313] width 593 height 41
copy tr "Maximum Paper Weight 105gsm (Up to 280gsm HP Photo Papers)"
